Goal: Task Accomplishment & Management: Use online tool/utility

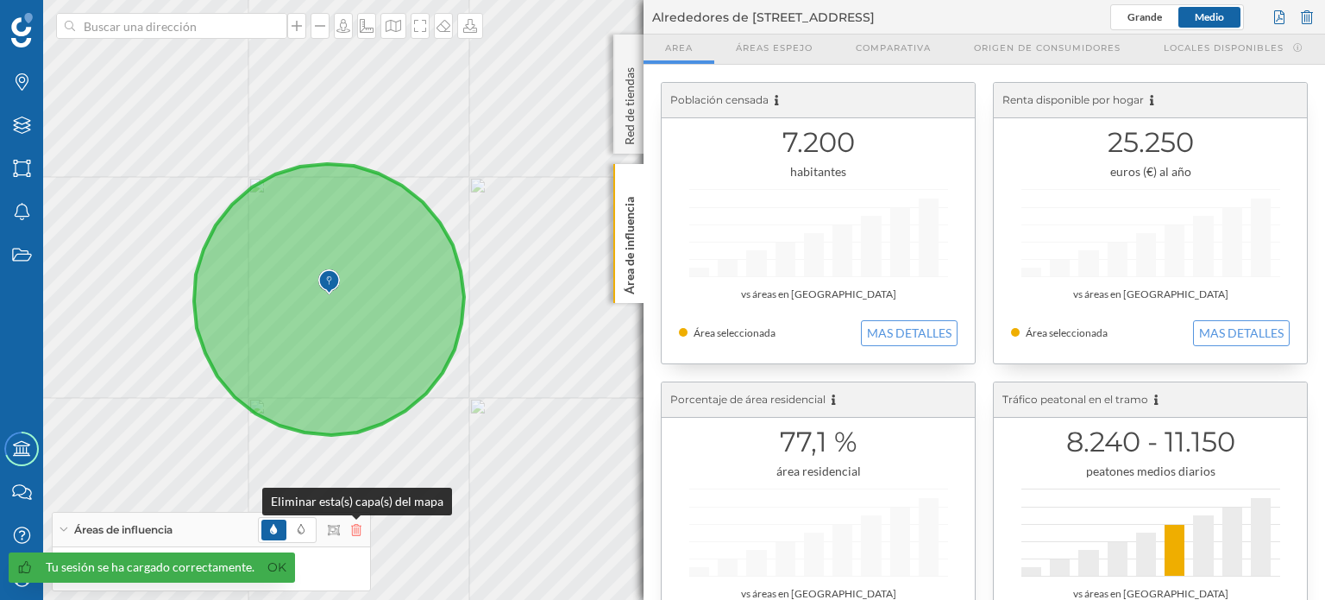
click at [355, 527] on icon at bounding box center [356, 530] width 10 height 12
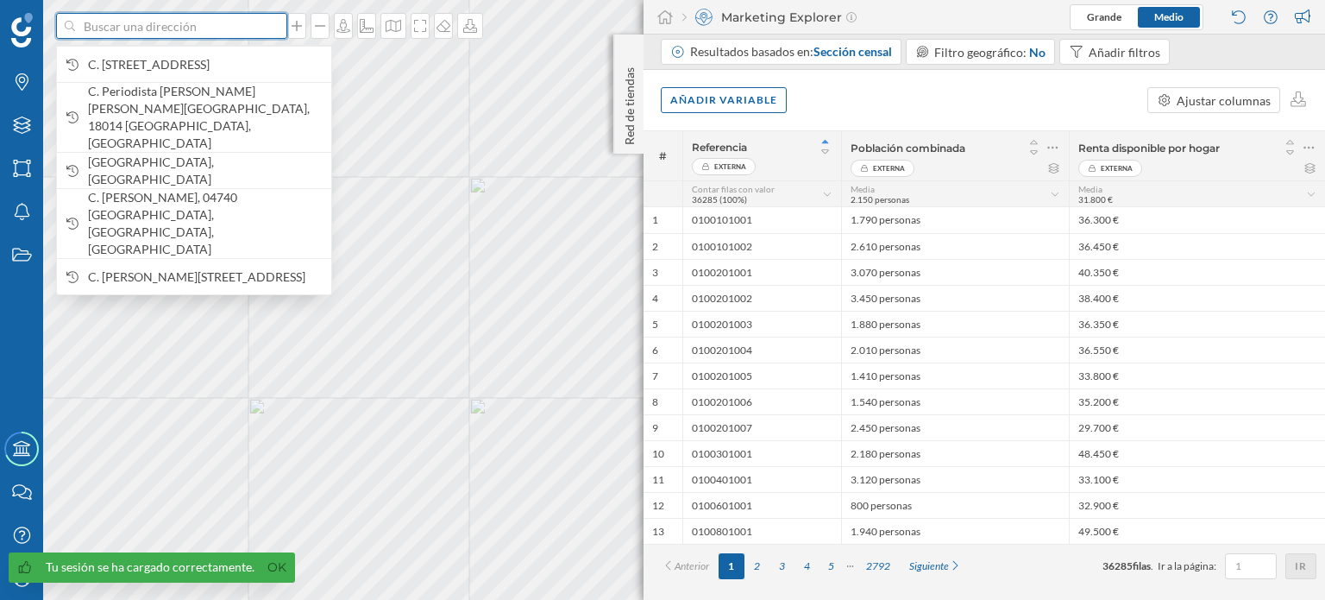
click at [261, 23] on input at bounding box center [171, 26] width 193 height 26
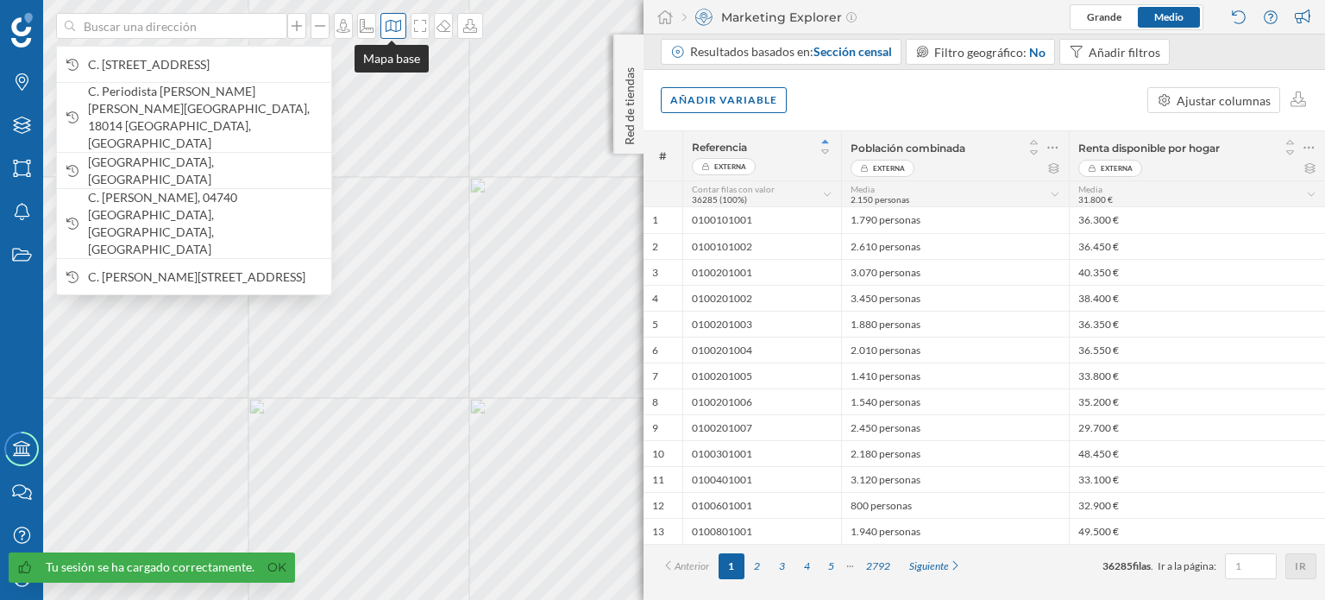
click at [397, 24] on icon at bounding box center [393, 26] width 17 height 14
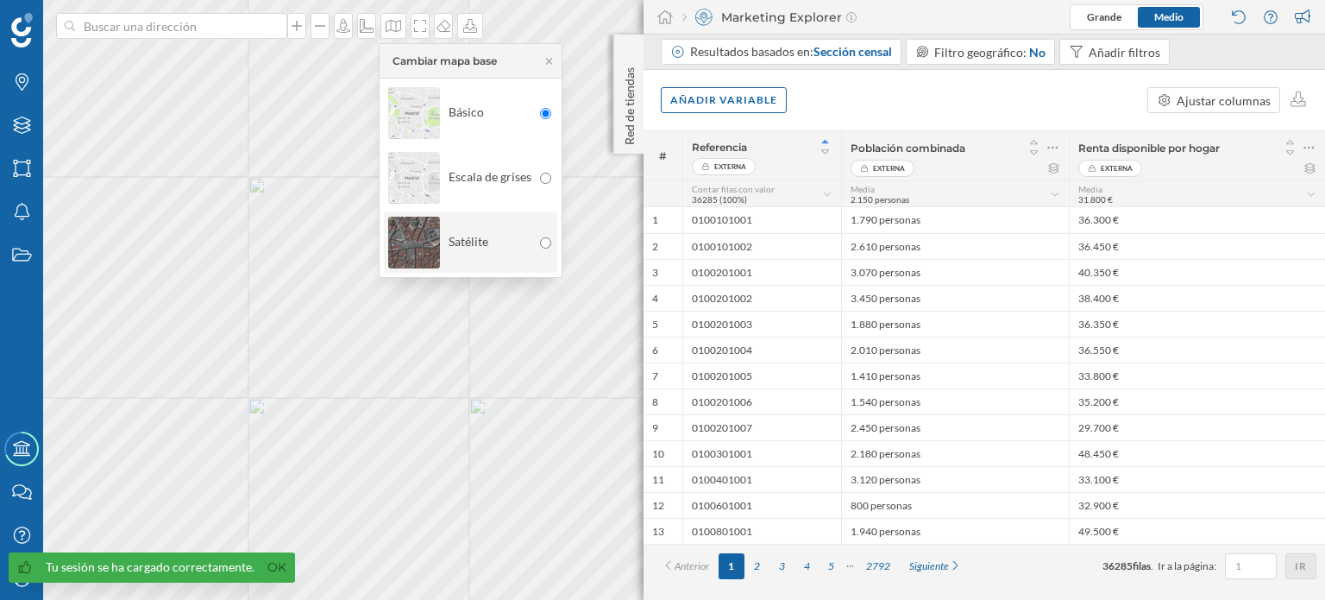
click at [491, 241] on div "Satélite" at bounding box center [459, 242] width 143 height 60
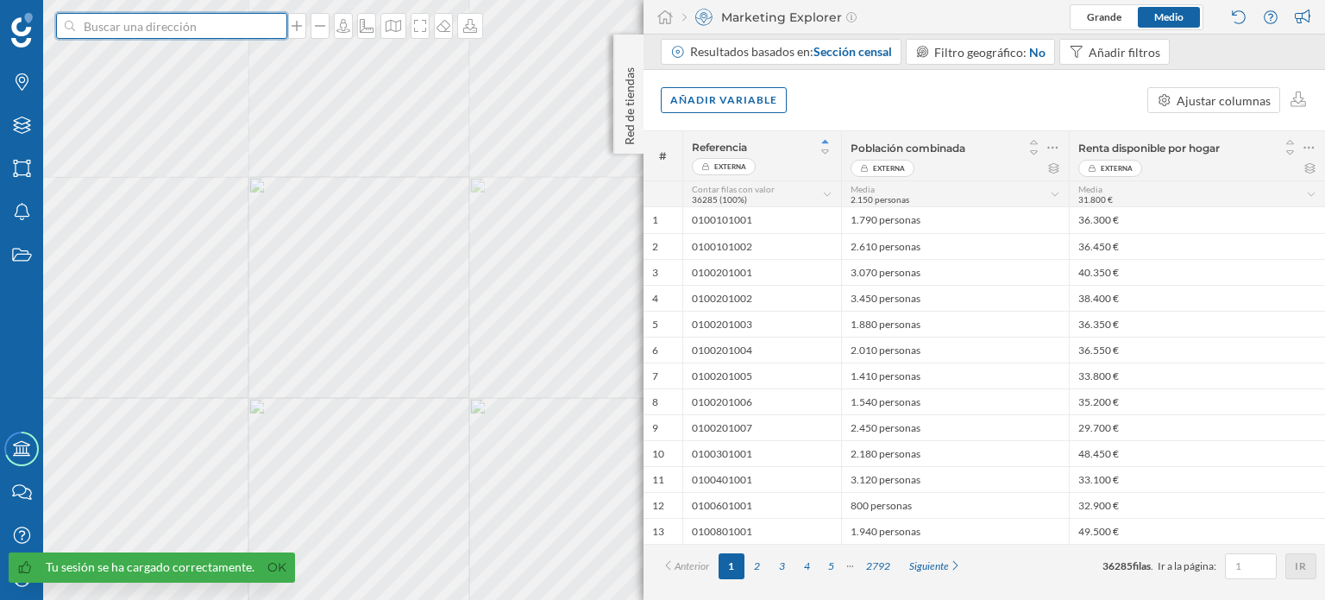
click at [190, 20] on input at bounding box center [171, 26] width 193 height 26
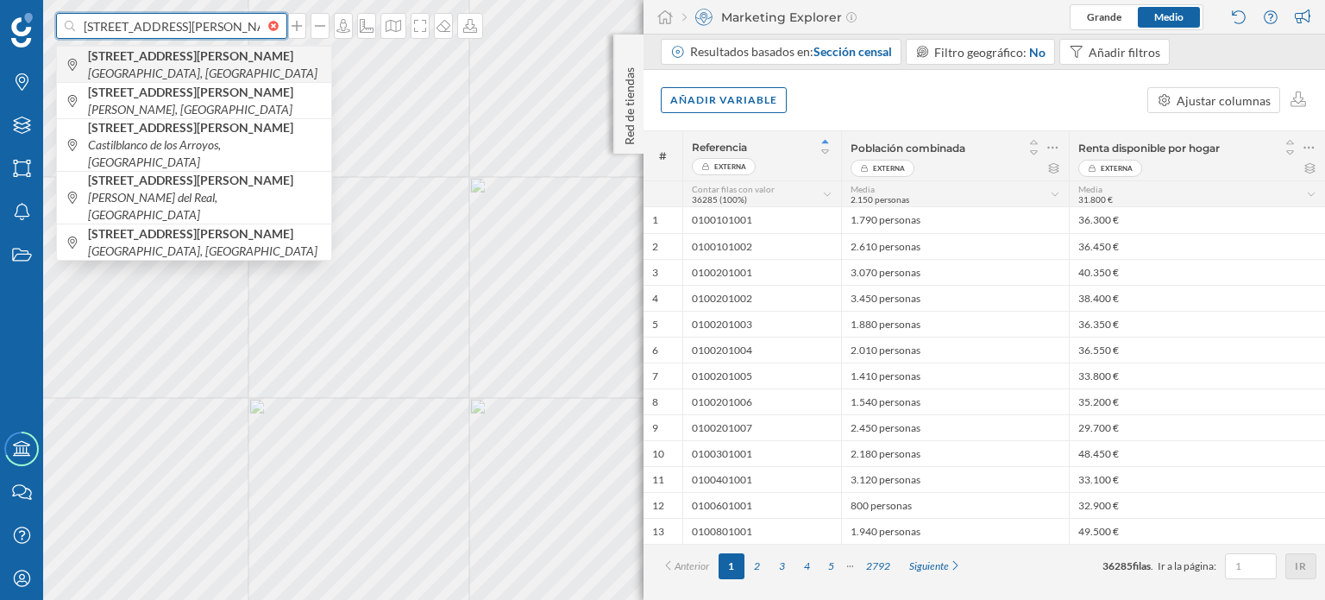
type input "[STREET_ADDRESS][PERSON_NAME]"
click at [208, 67] on span "[STREET_ADDRESS][PERSON_NAME]" at bounding box center [205, 64] width 235 height 35
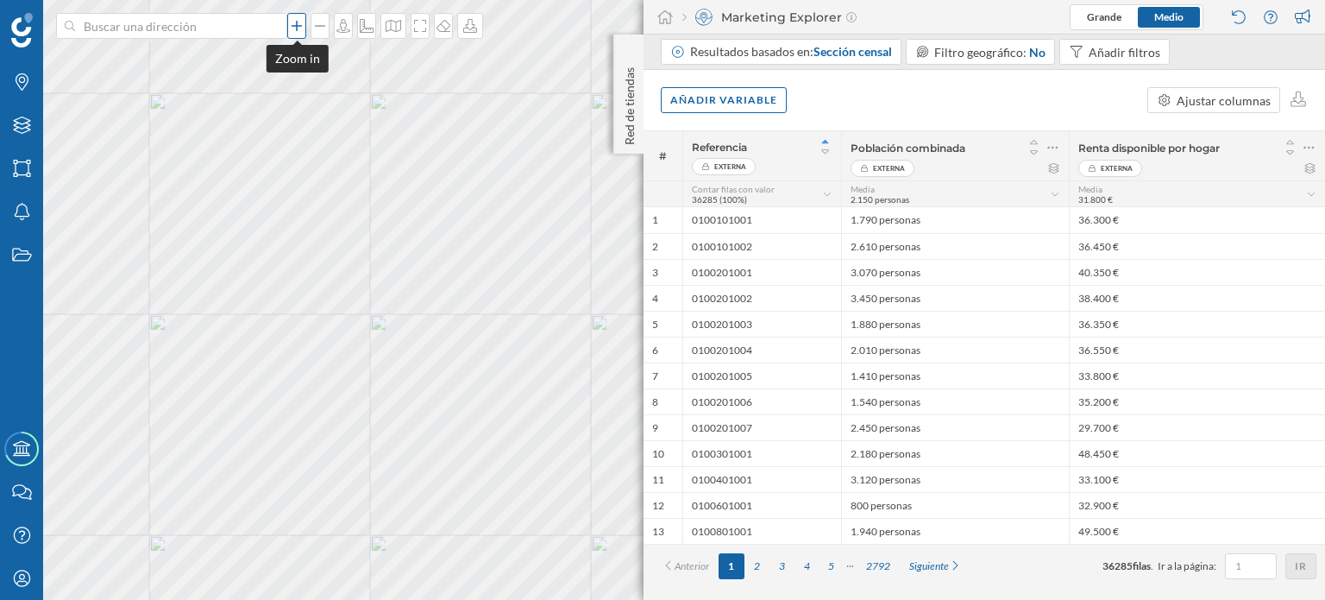
click at [290, 25] on icon at bounding box center [296, 26] width 17 height 14
click at [298, 22] on icon at bounding box center [296, 26] width 17 height 14
click at [315, 26] on icon at bounding box center [320, 26] width 10 height 2
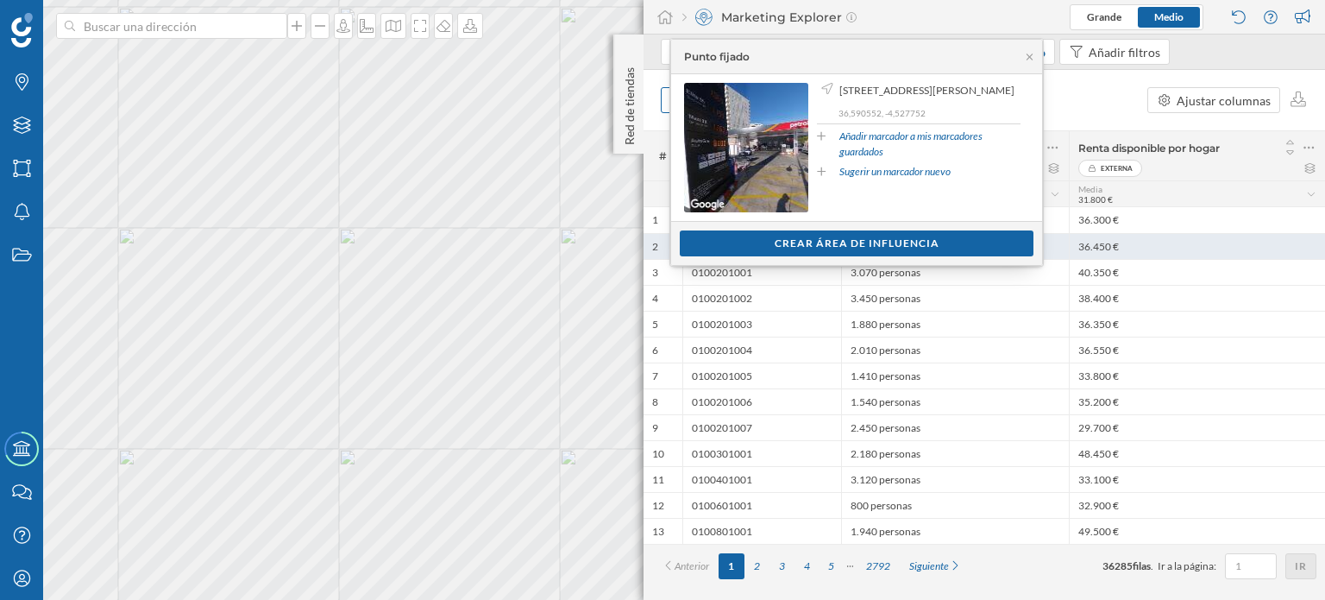
click at [835, 241] on div "Crear área de influencia" at bounding box center [857, 243] width 354 height 26
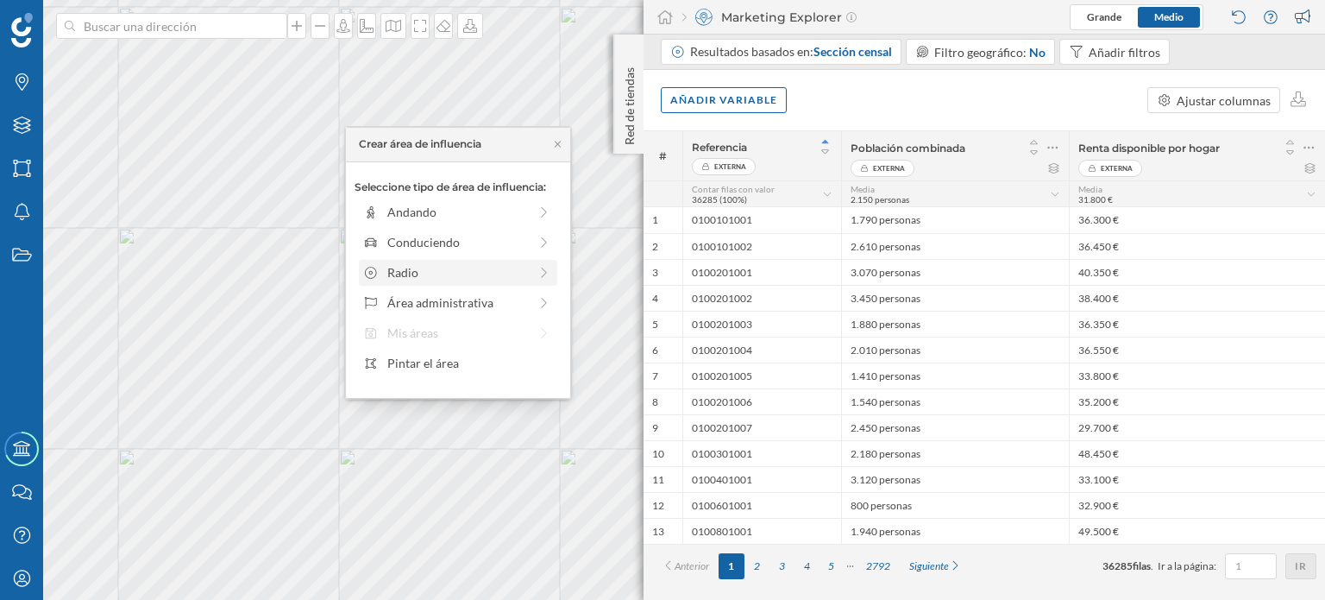
click at [537, 270] on icon at bounding box center [545, 273] width 16 height 12
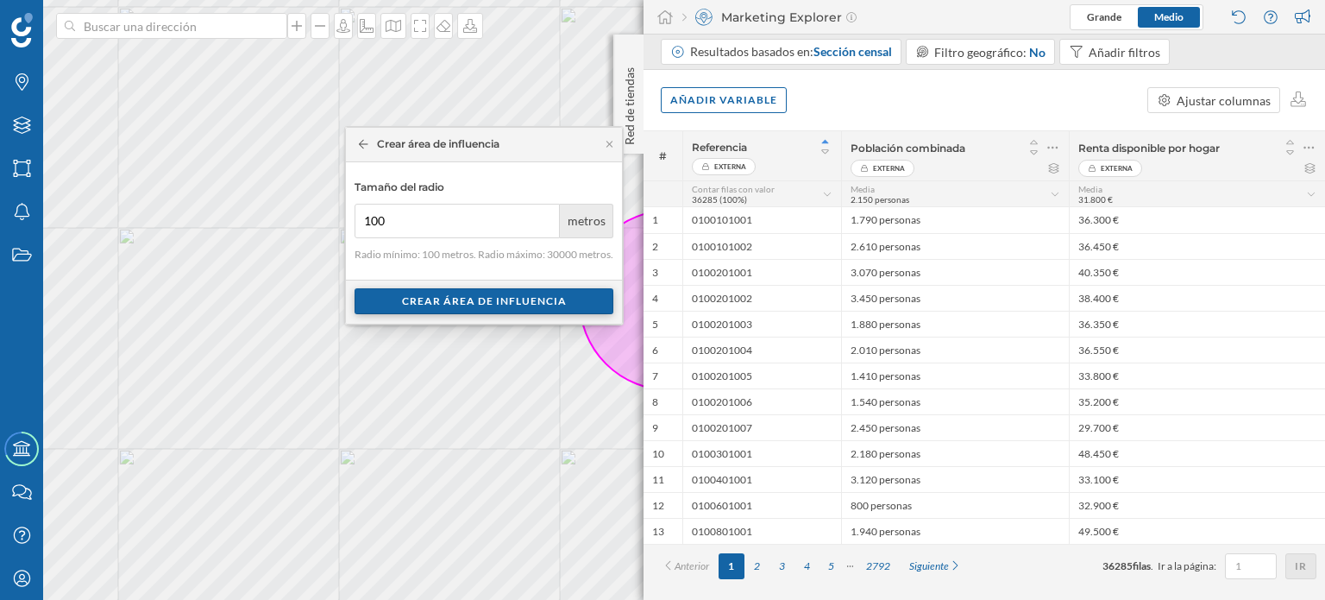
click at [465, 304] on div "Crear área de influencia" at bounding box center [484, 301] width 259 height 26
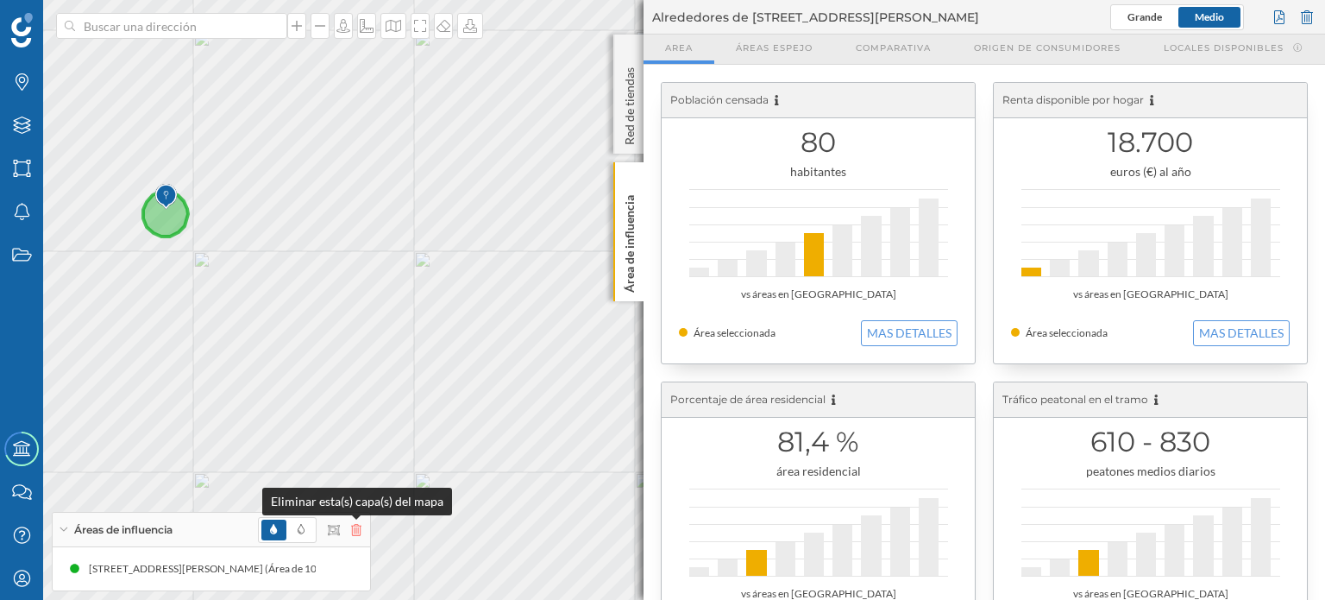
click at [356, 533] on icon at bounding box center [356, 530] width 10 height 12
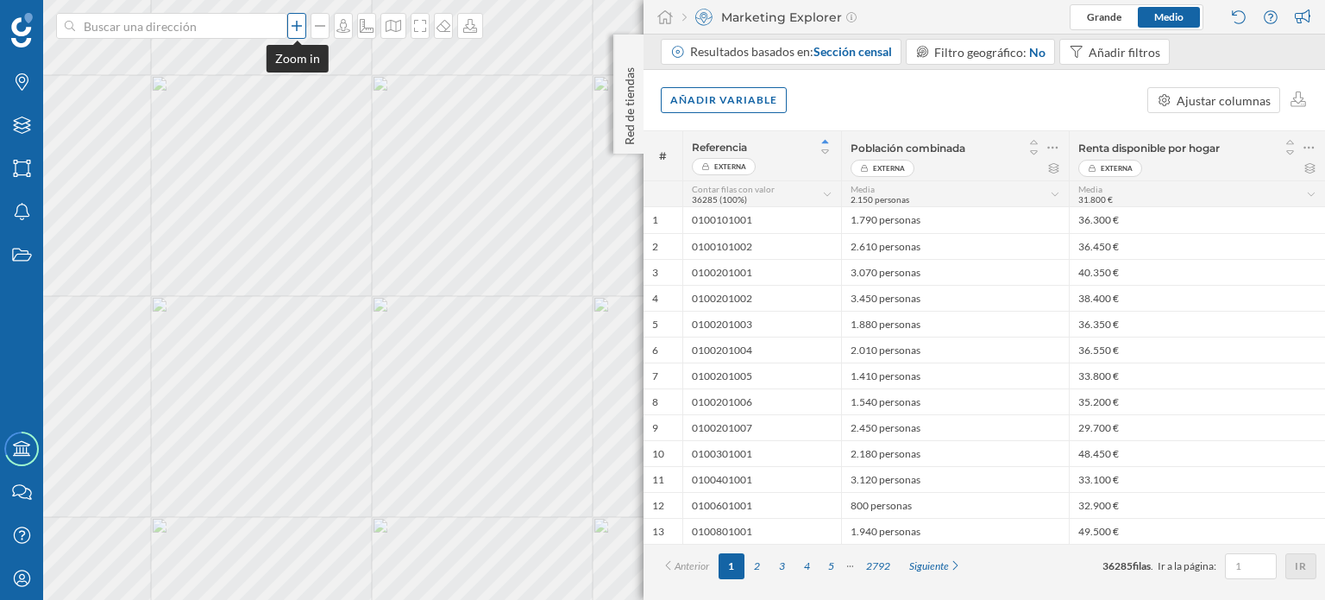
click at [293, 21] on icon at bounding box center [296, 26] width 17 height 14
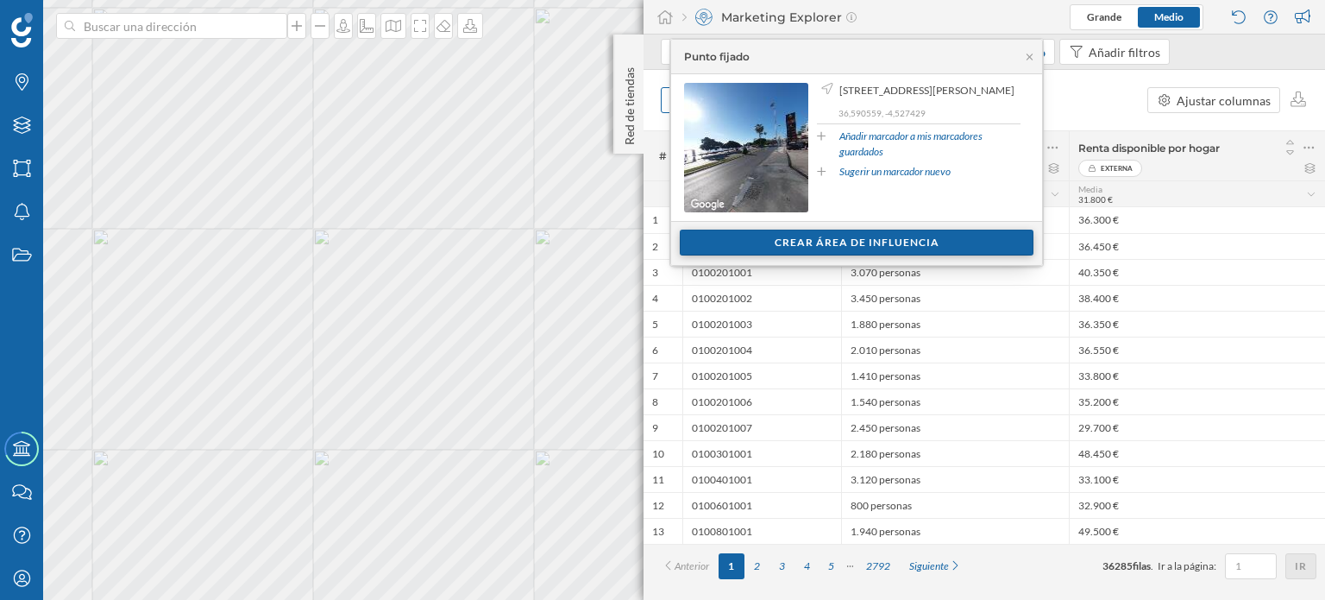
click at [799, 237] on div "Crear área de influencia" at bounding box center [857, 242] width 354 height 26
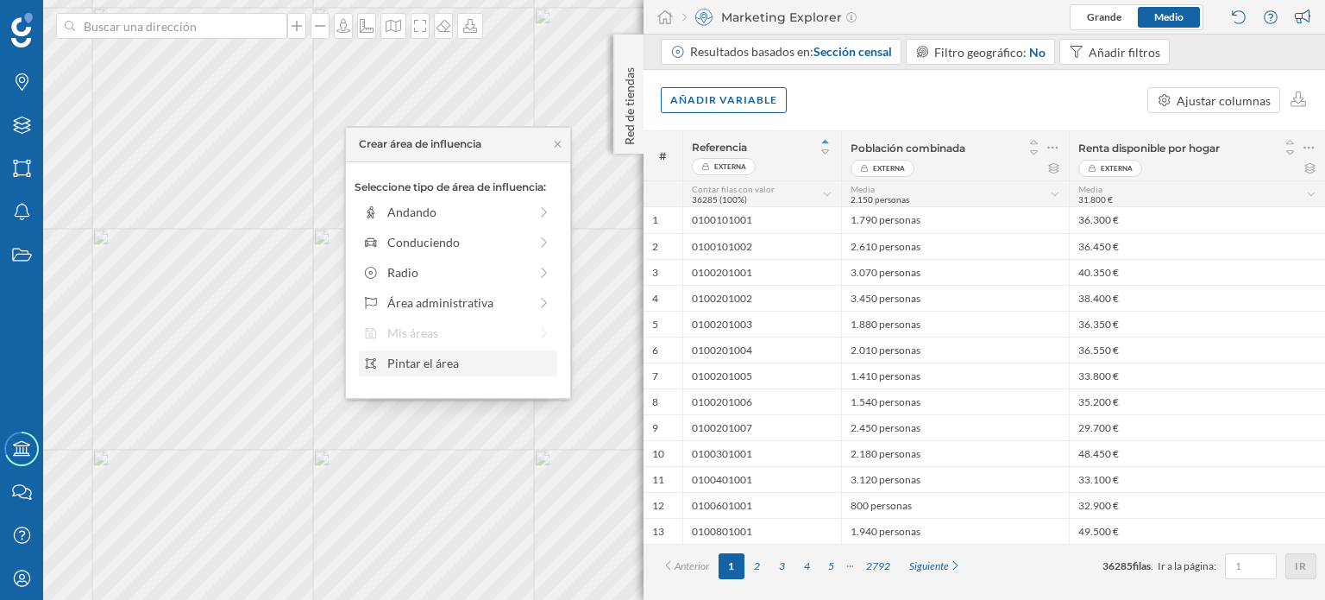
click at [464, 362] on div "Pintar el área" at bounding box center [469, 363] width 165 height 18
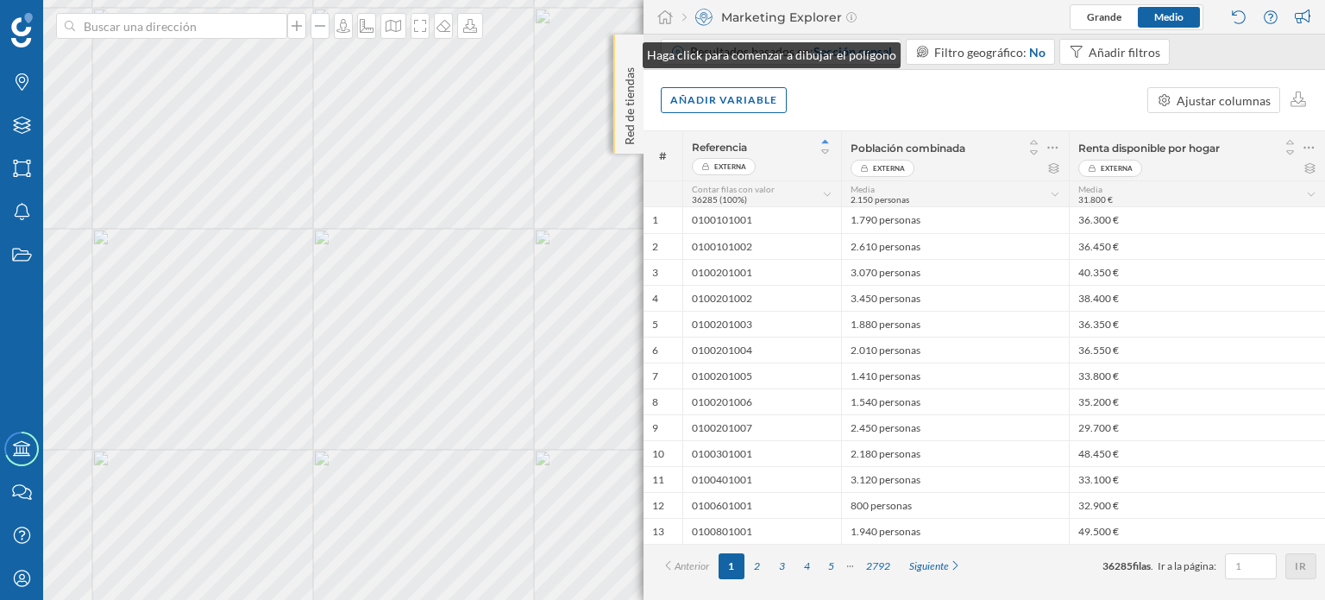
click at [625, 51] on div "Red de tiendas" at bounding box center [628, 94] width 30 height 119
click at [626, 51] on icon at bounding box center [628, 51] width 5 height 9
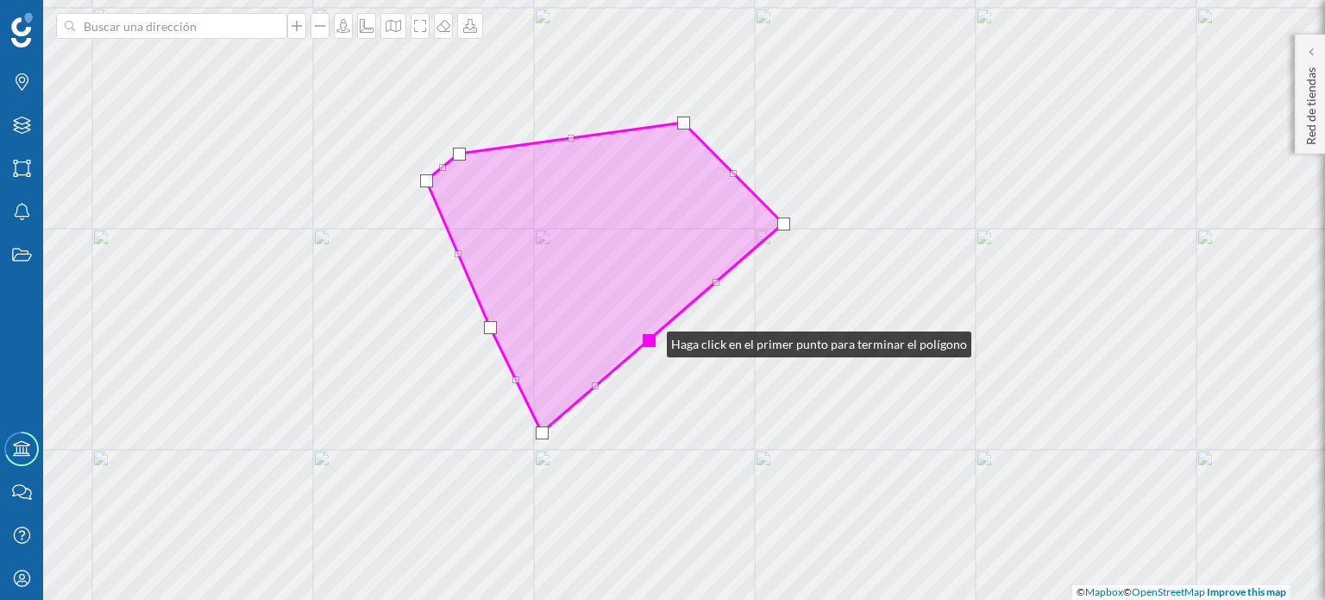
click at [650, 340] on div at bounding box center [649, 340] width 13 height 13
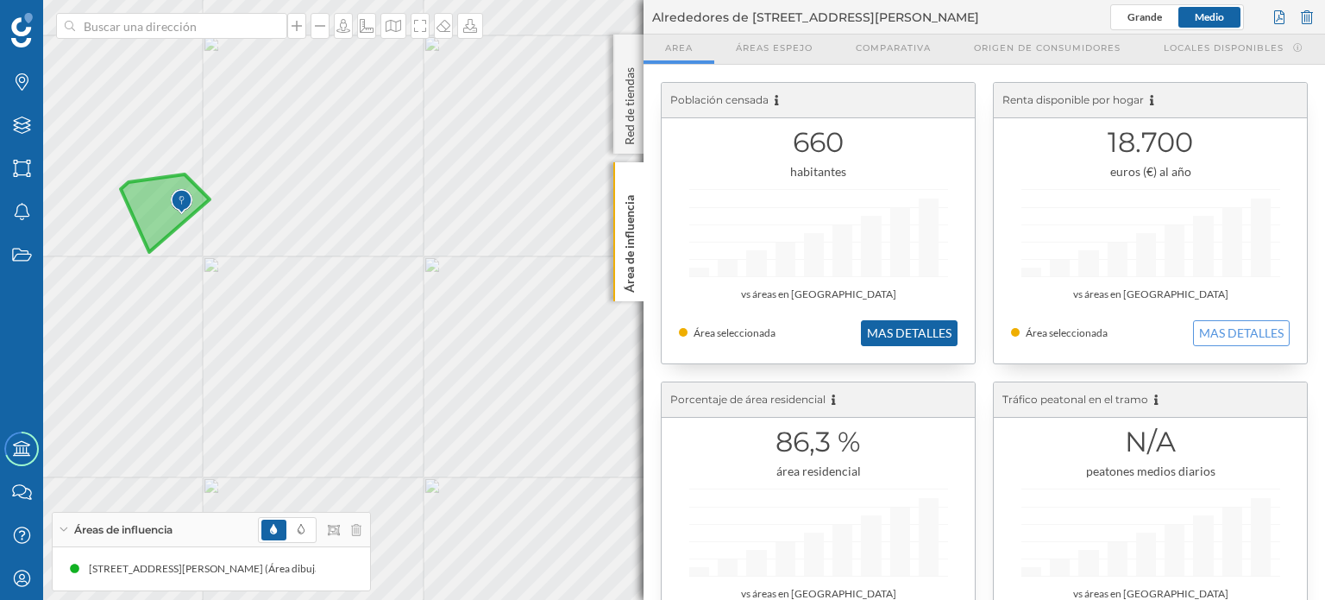
click at [904, 336] on button "MAS DETALLES" at bounding box center [909, 333] width 97 height 26
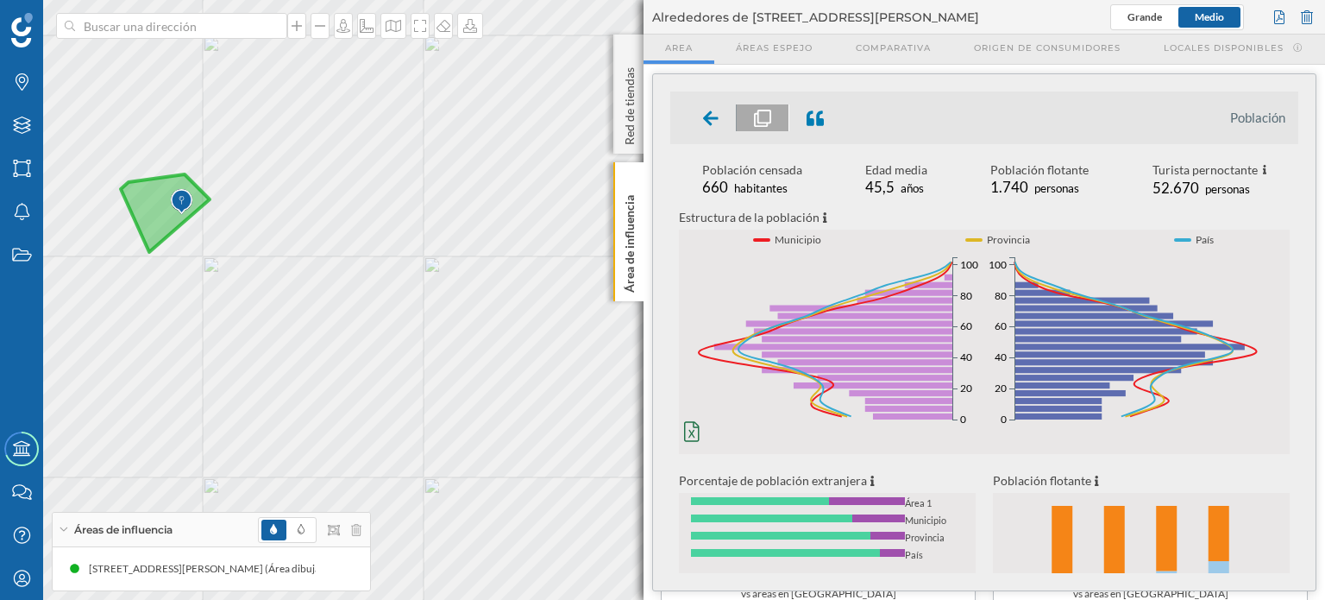
scroll to position [361, 0]
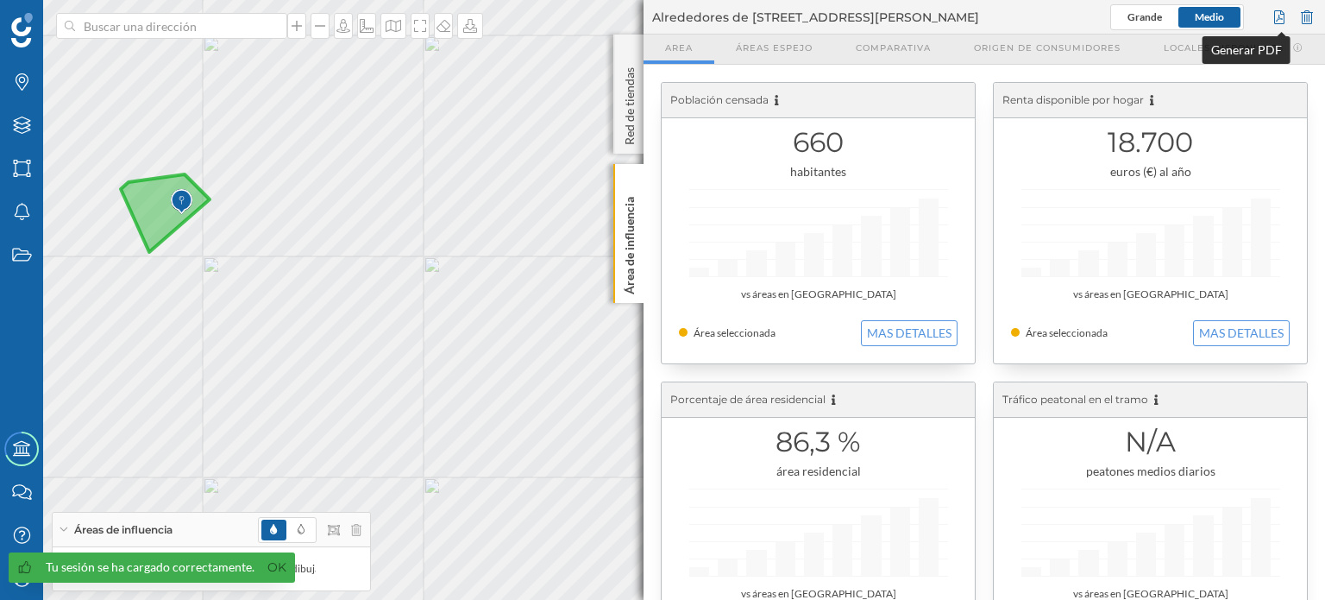
click at [1280, 16] on div at bounding box center [1279, 17] width 19 height 26
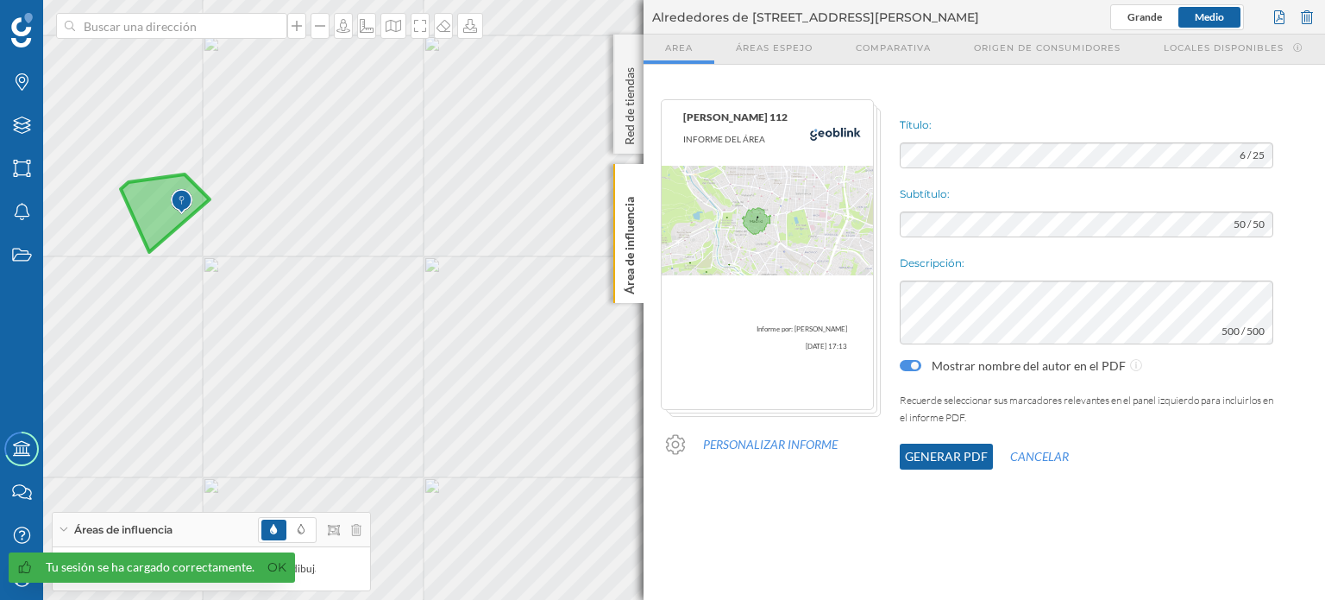
click at [930, 458] on button "Generar PDF" at bounding box center [946, 456] width 93 height 26
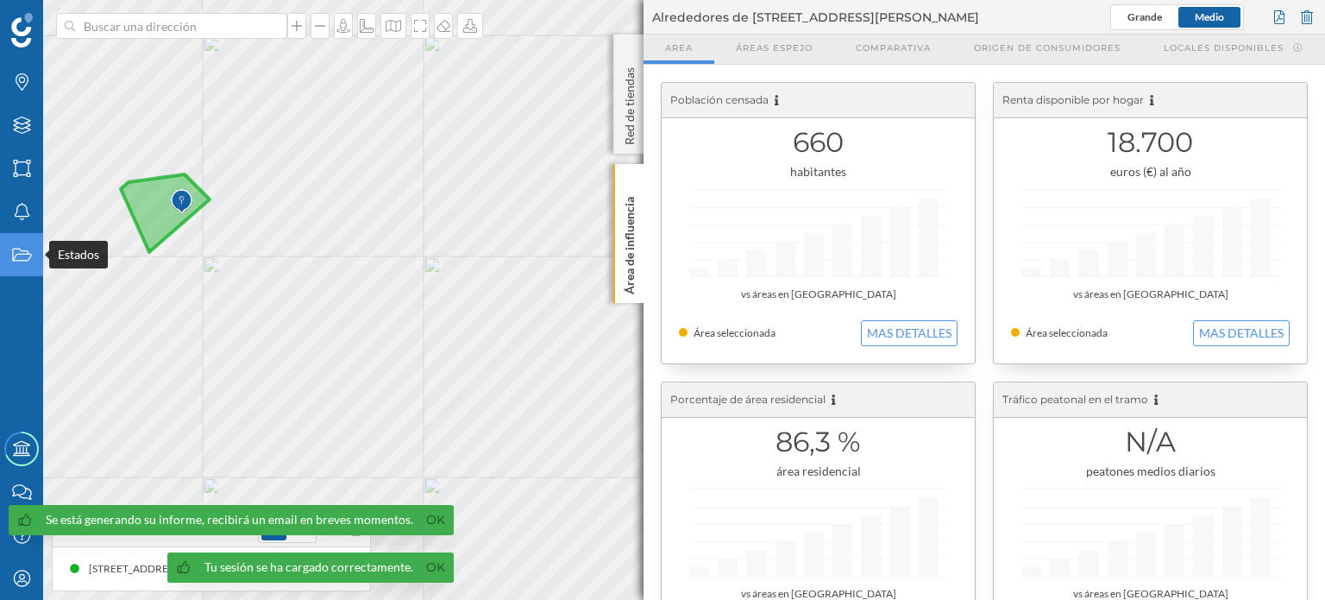
click at [21, 255] on icon at bounding box center [21, 254] width 19 height 13
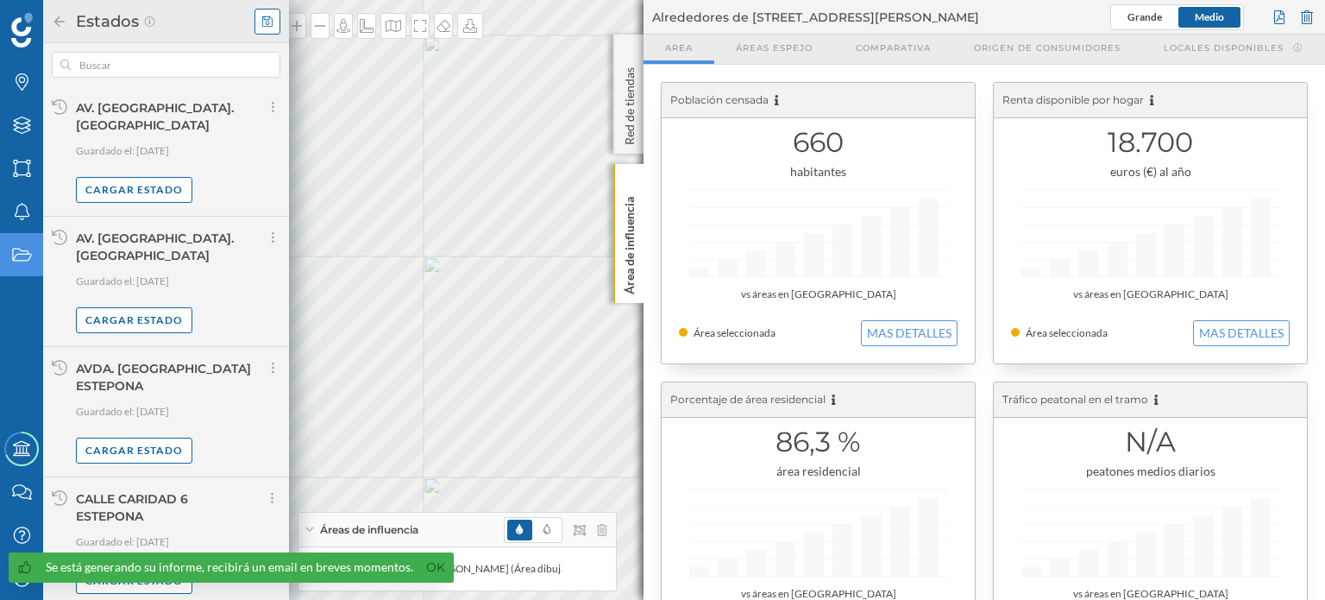
click at [269, 23] on icon at bounding box center [267, 22] width 10 height 12
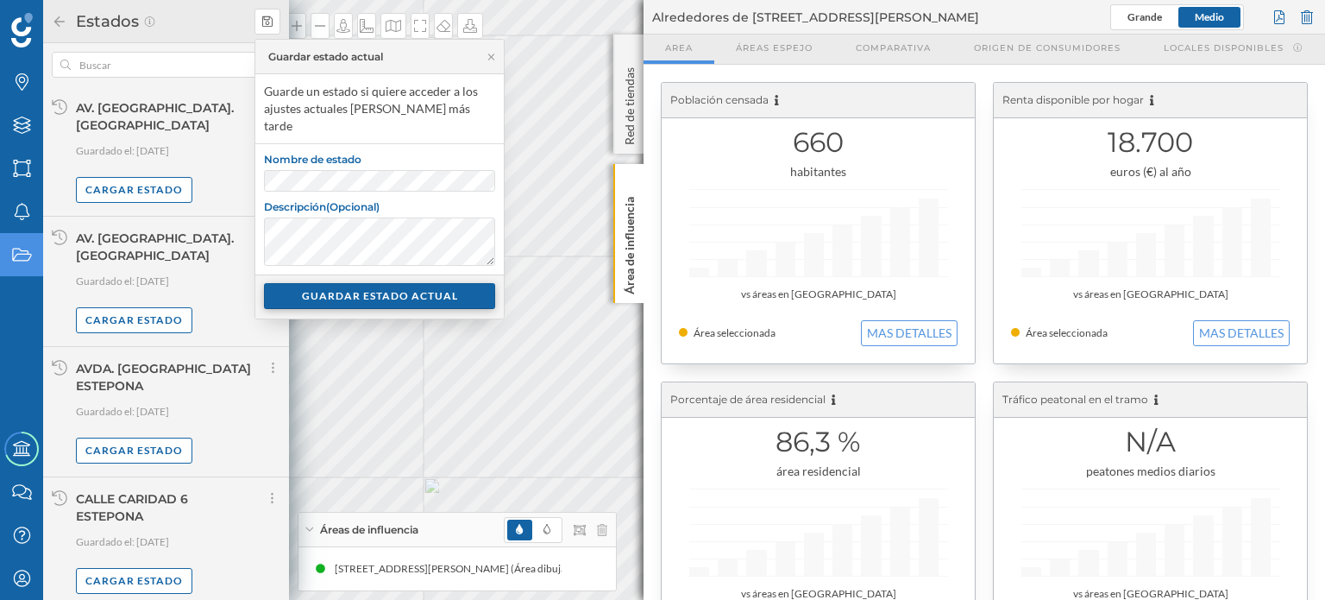
click at [368, 283] on div "GUARDAR ESTADO ACTUAL" at bounding box center [379, 296] width 231 height 26
